Goal: Check status: Check status

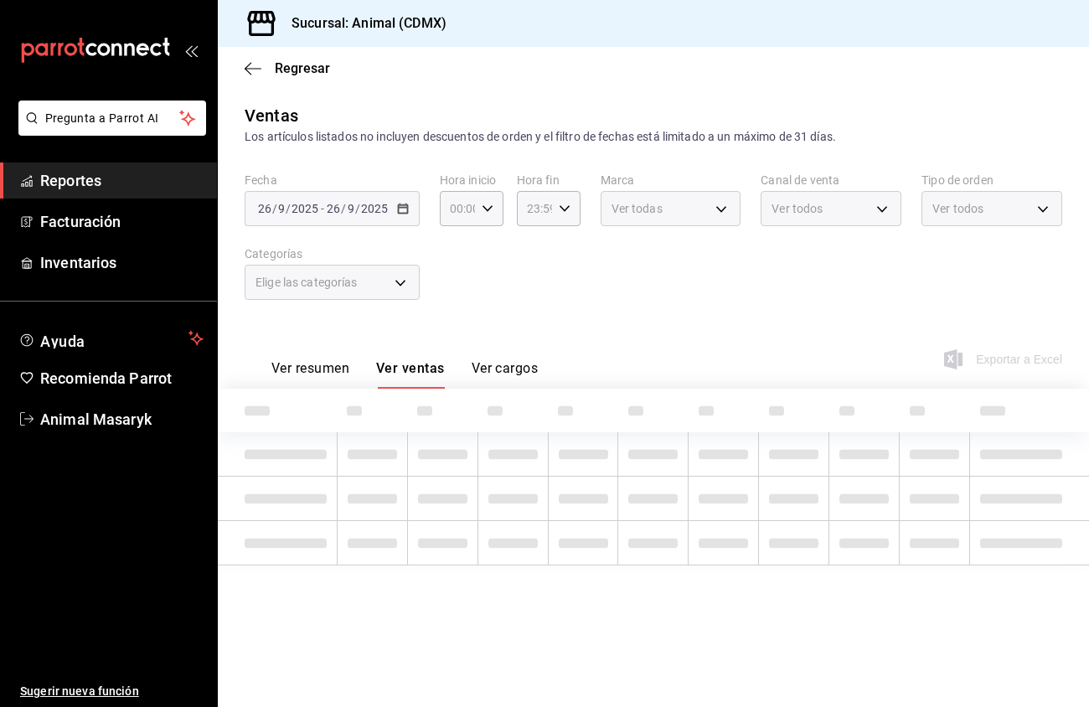
type input "05:00"
type input "5c100383-0995-4928-ac5d-10ee9c0e08e5"
type input "cb0f6aec-1481-4e37-861c-bab9b3a65b14"
type input "PARROT,UBER_EATS,RAPPI,DIDI_FOOD,ONLINE"
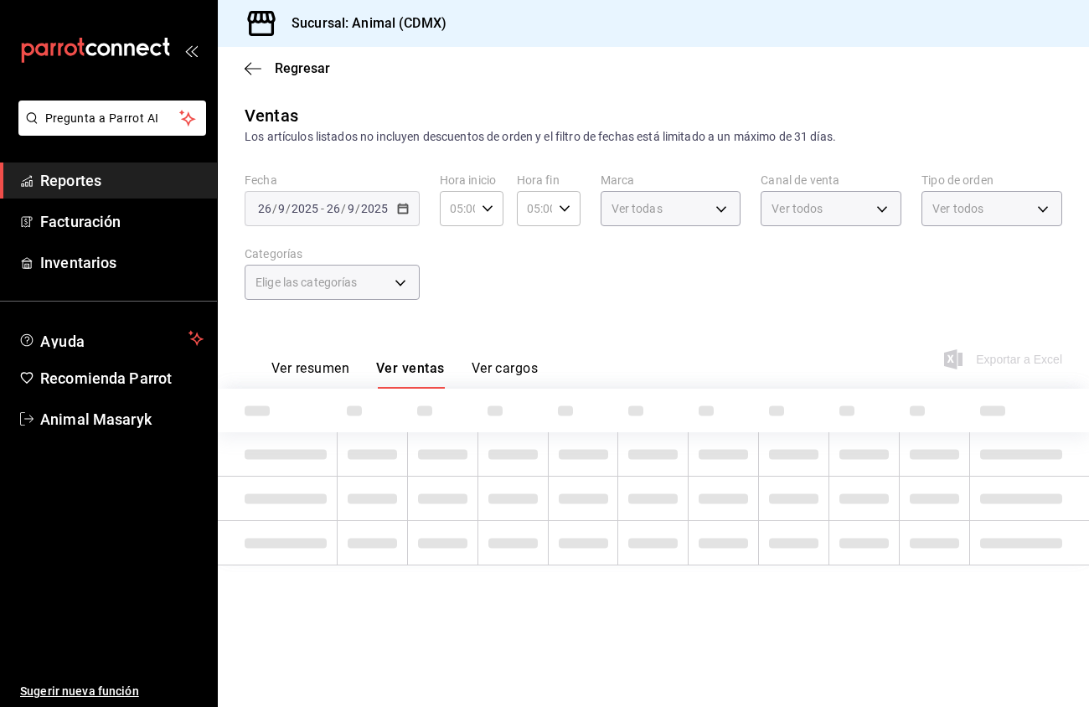
type input "ad44a823-99d3-4372-a913-4cf57f2a9ac0,b8ee5ff1-85c8-4a81-aa51-555e6c8ba0c6,EXTER…"
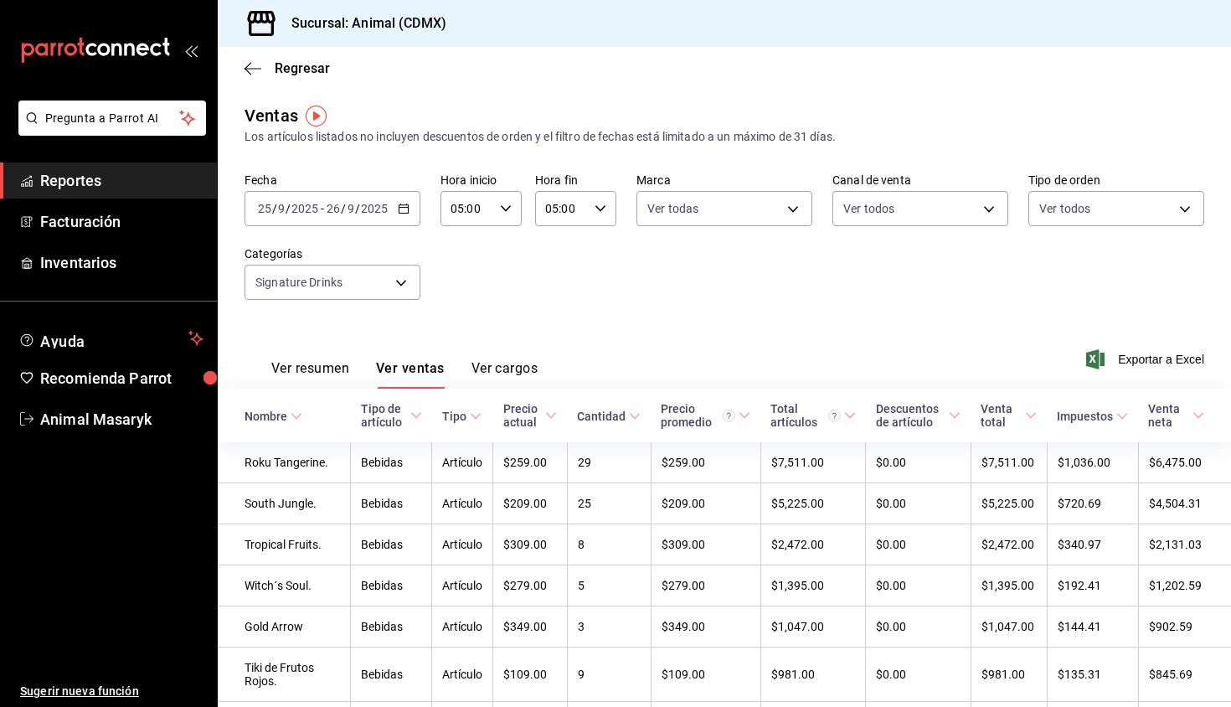
click at [404, 205] on \(Stroke\) "button" at bounding box center [404, 208] width 10 height 9
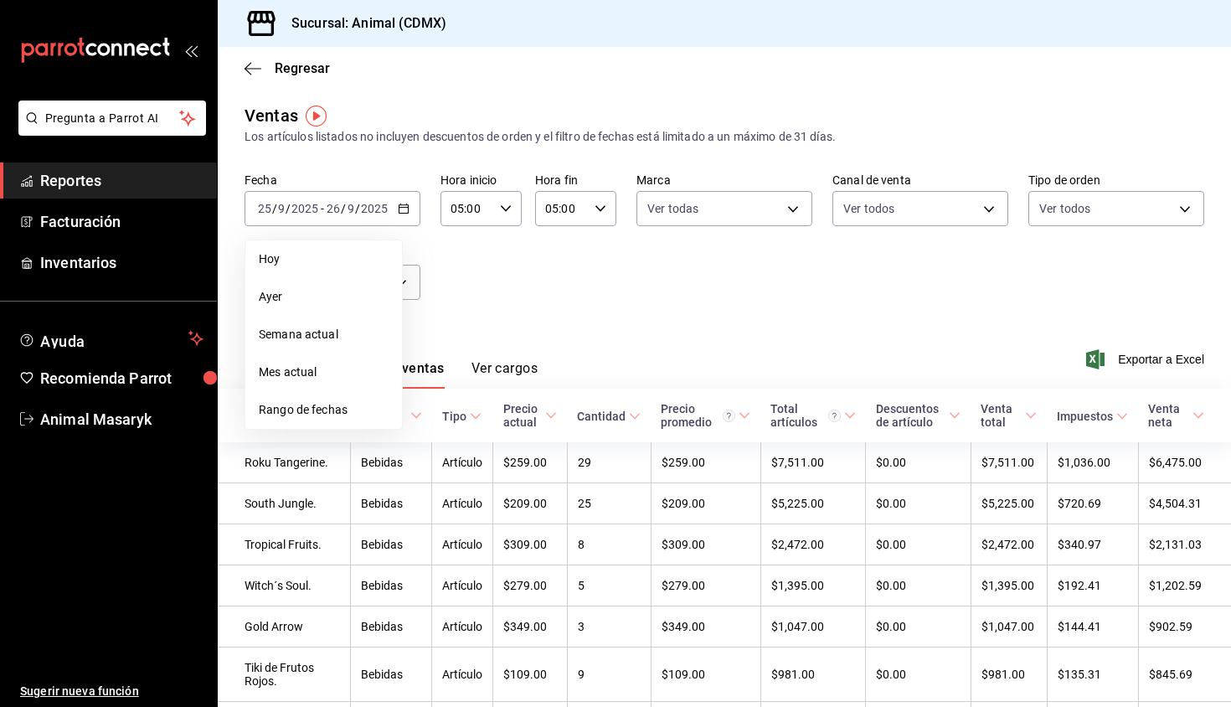
click at [427, 240] on div "Fecha [DATE] [DATE] - [DATE] [DATE] [DATE] [DATE] Semana actual Mes actual [GEO…" at bounding box center [725, 246] width 960 height 147
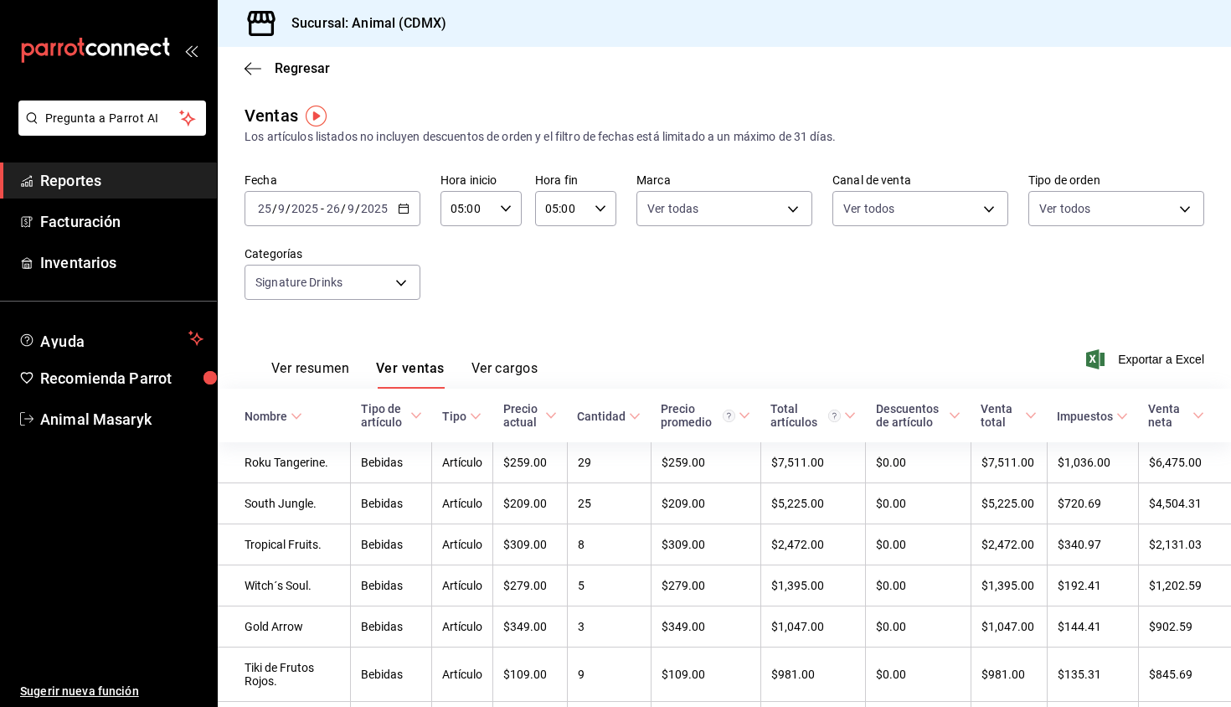
click at [400, 214] on \(Stroke\) "button" at bounding box center [404, 208] width 10 height 9
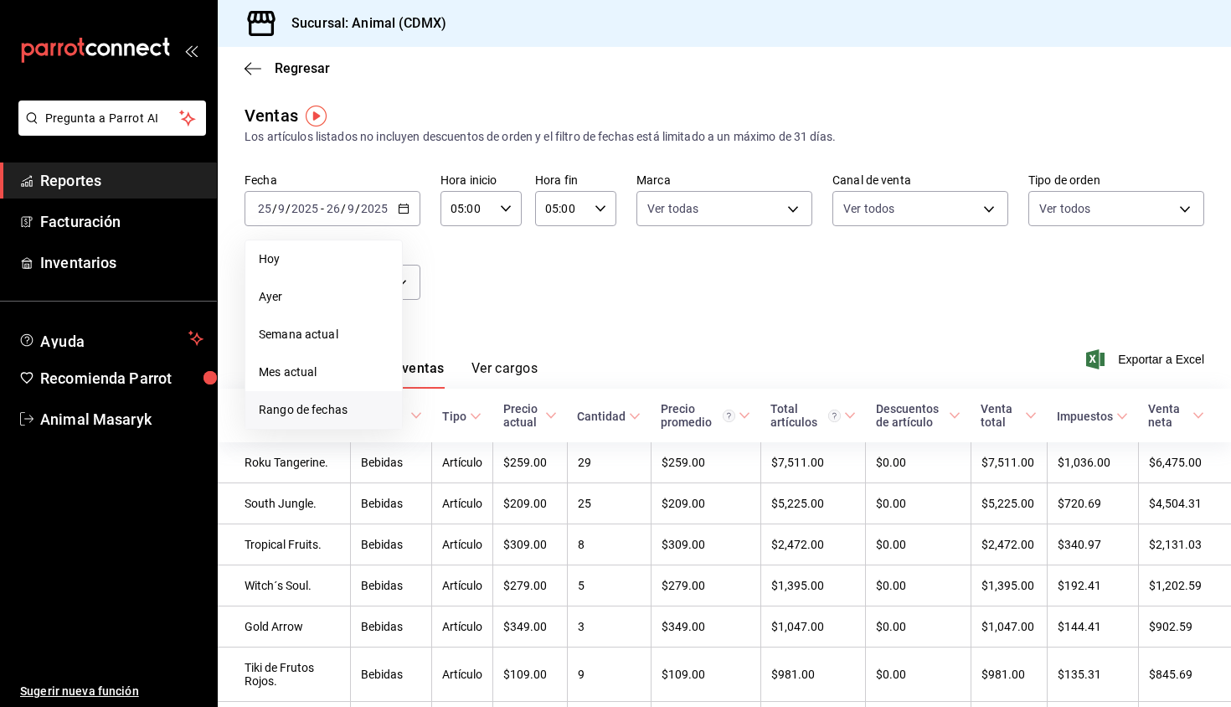
click at [332, 407] on span "Rango de fechas" at bounding box center [324, 410] width 130 height 18
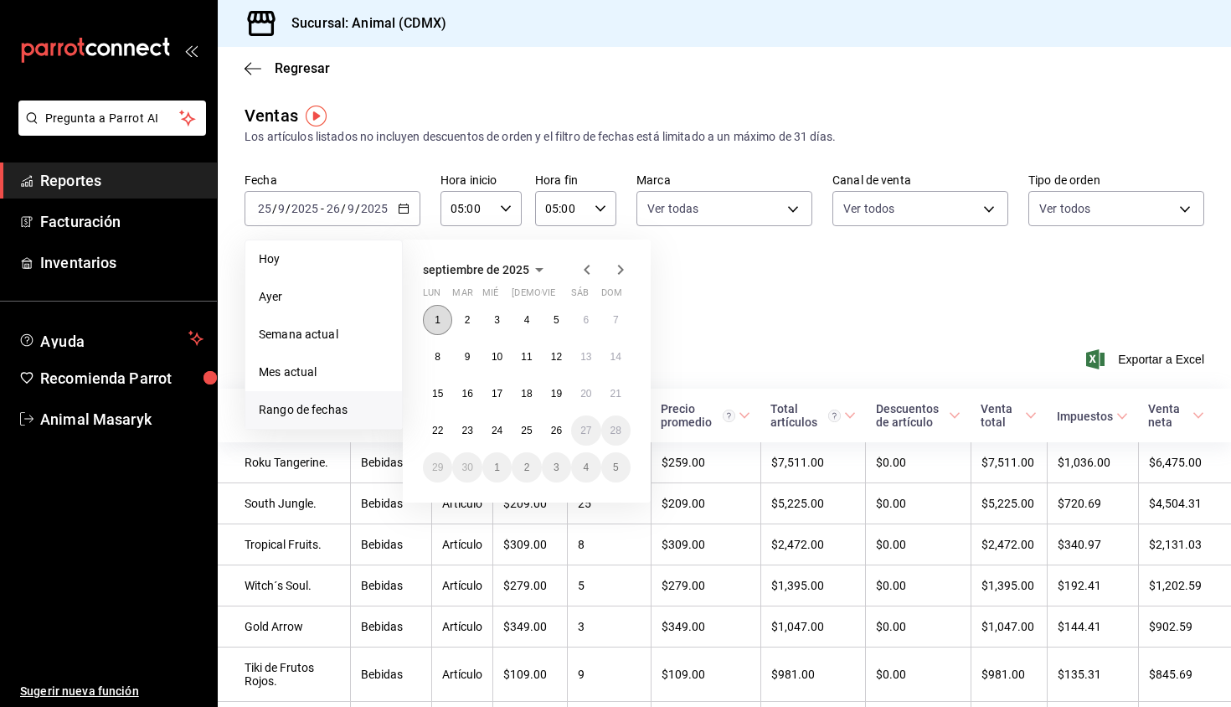
click at [438, 316] on abbr "1" at bounding box center [438, 320] width 6 height 12
click at [774, 3] on div "Sucursal: Animal (CDMX)" at bounding box center [725, 23] width 1014 height 47
